Goal: Information Seeking & Learning: Learn about a topic

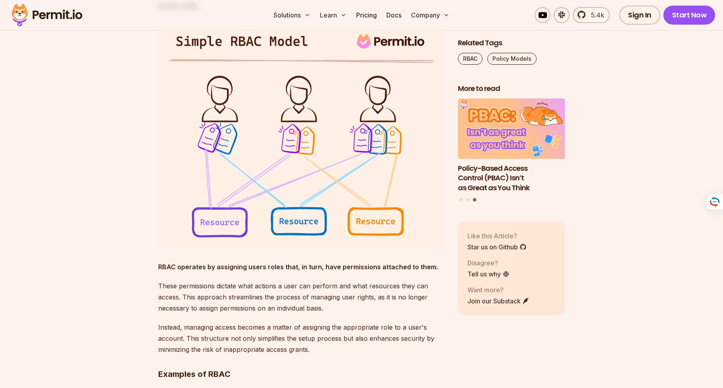
scroll to position [716, 0]
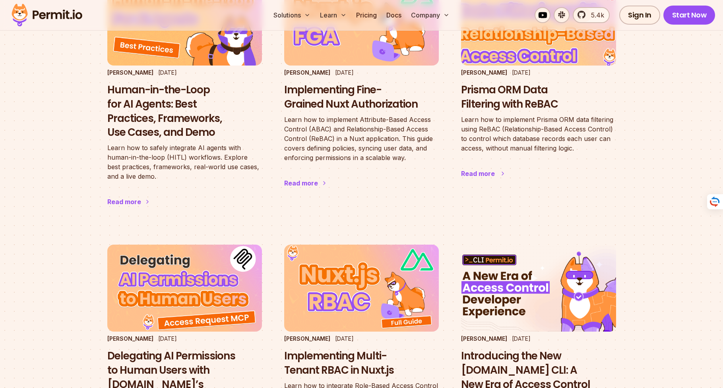
scroll to position [48, 0]
